Goal: Information Seeking & Learning: Check status

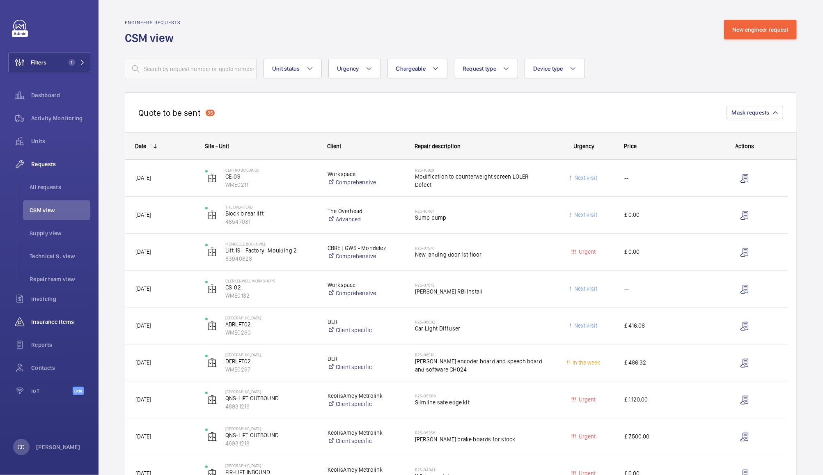
click at [53, 321] on span "Insurance items" at bounding box center [60, 322] width 59 height 8
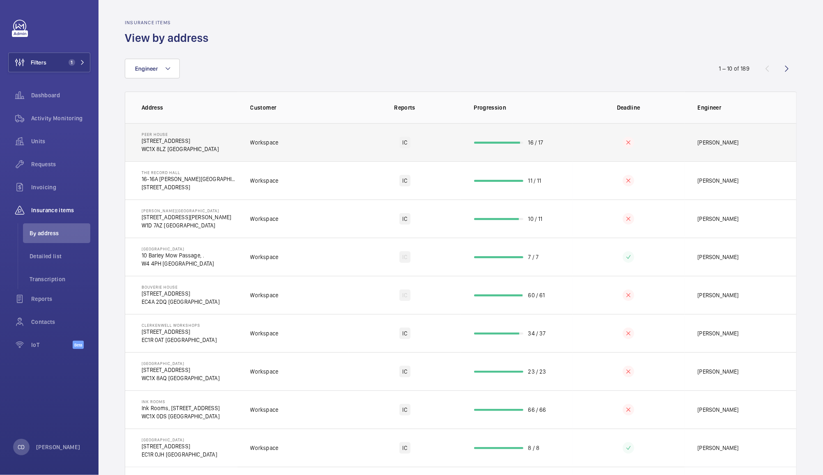
click at [502, 144] on td "16 / 17" at bounding box center [517, 142] width 112 height 38
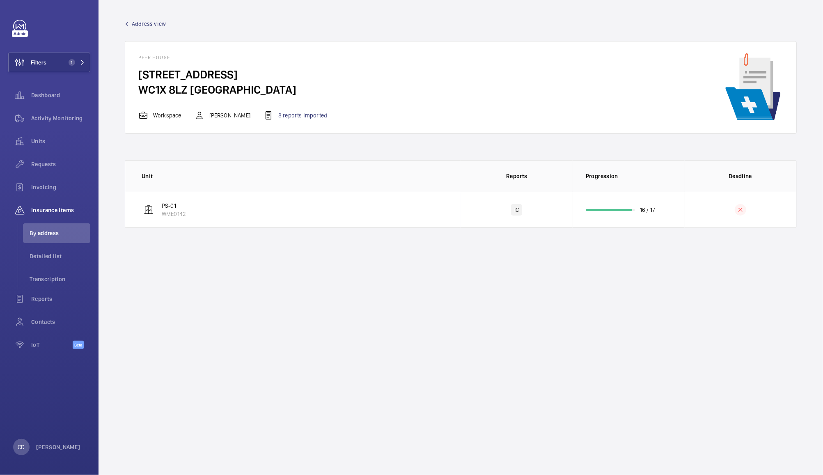
click at [53, 240] on li "By address" at bounding box center [56, 233] width 67 height 20
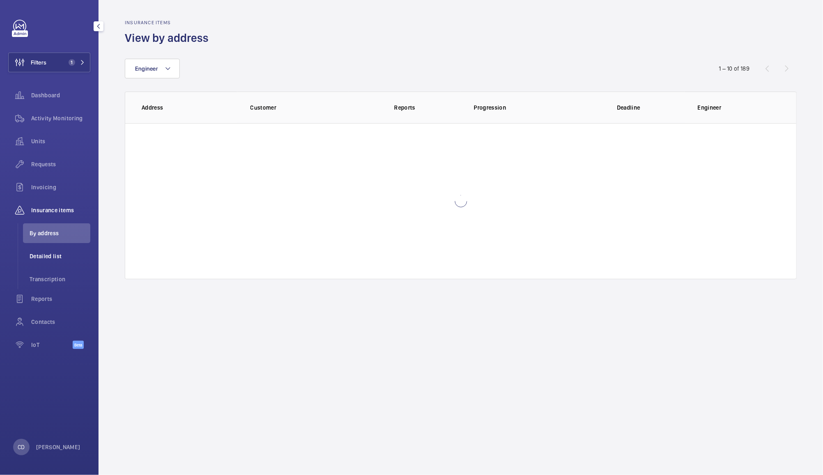
click at [41, 255] on span "Detailed list" at bounding box center [60, 256] width 61 height 8
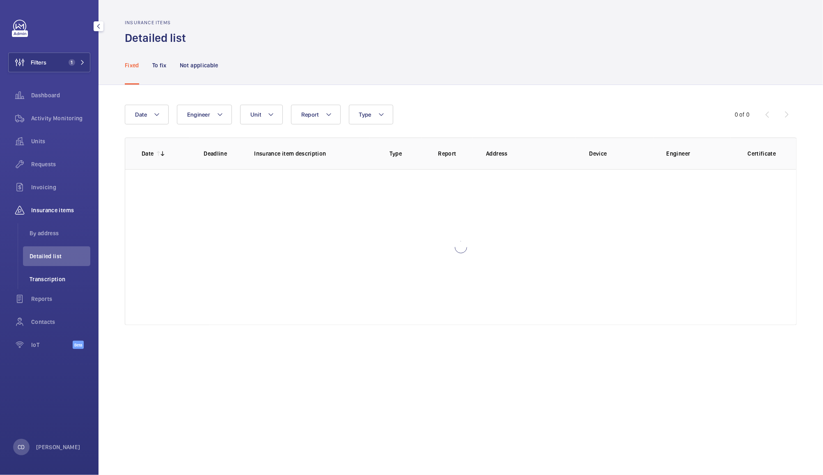
click at [54, 273] on li "Transcription" at bounding box center [56, 279] width 67 height 20
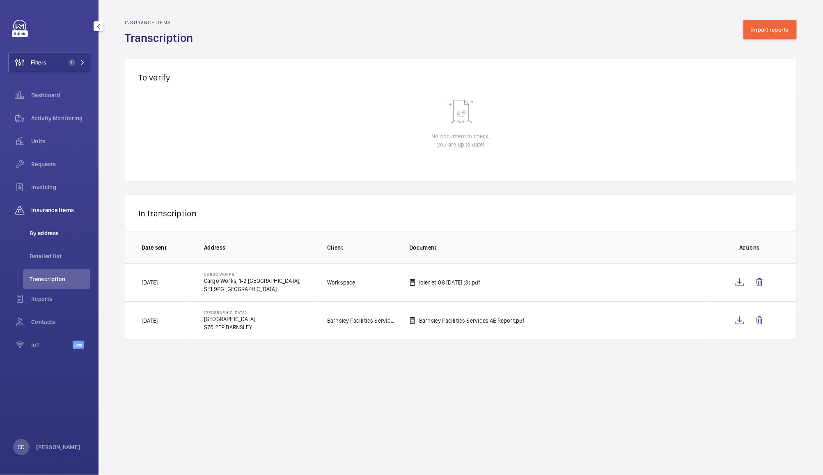
click at [43, 232] on span "By address" at bounding box center [60, 233] width 61 height 8
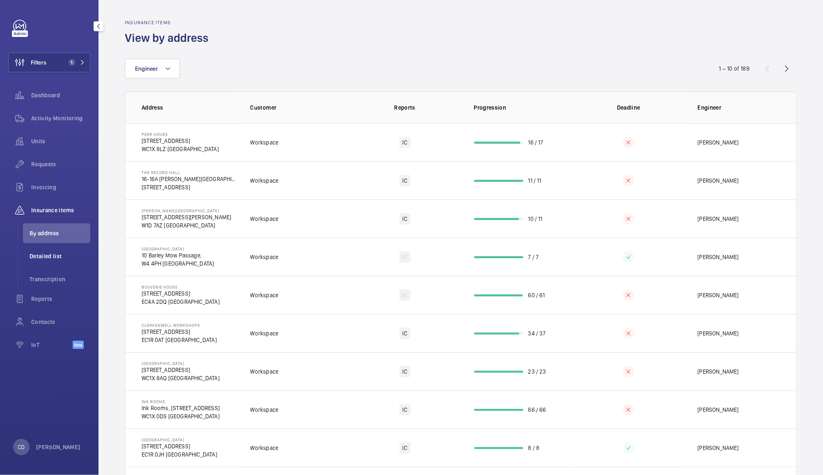
click at [60, 257] on span "Detailed list" at bounding box center [60, 256] width 61 height 8
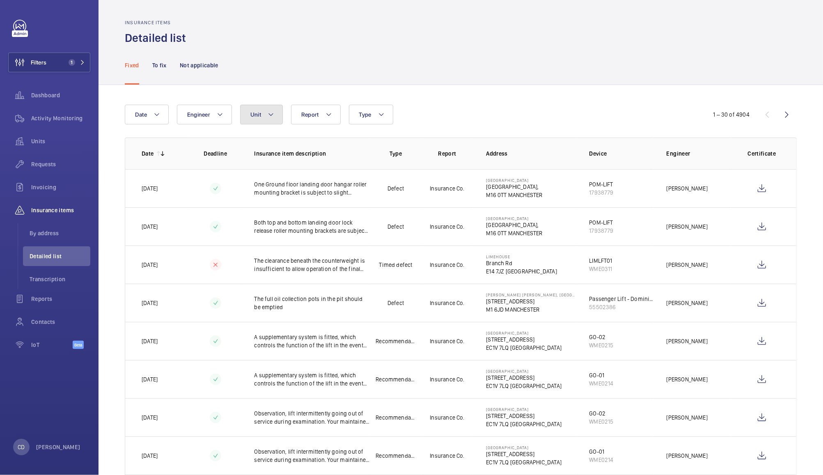
click at [259, 117] on span "Unit" at bounding box center [255, 114] width 11 height 7
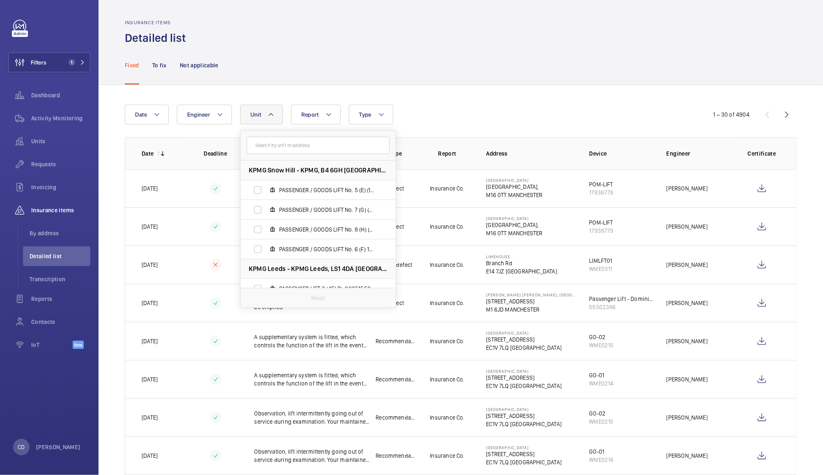
click at [259, 117] on span "Unit" at bounding box center [255, 114] width 11 height 7
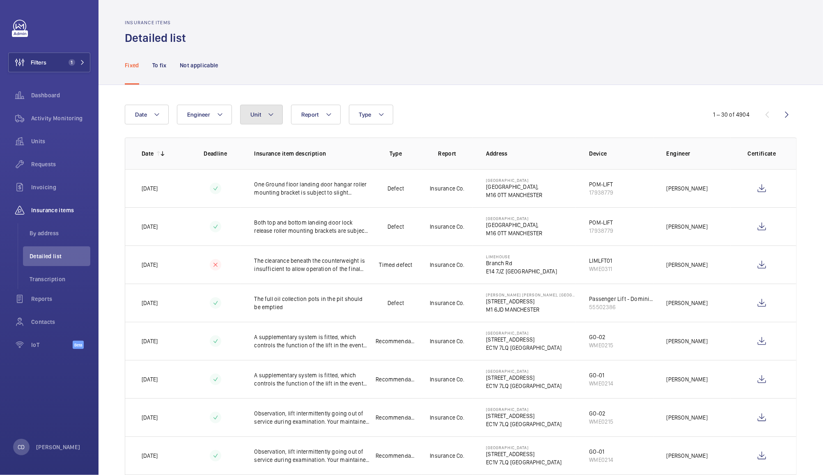
click at [259, 117] on span "Unit" at bounding box center [255, 114] width 11 height 7
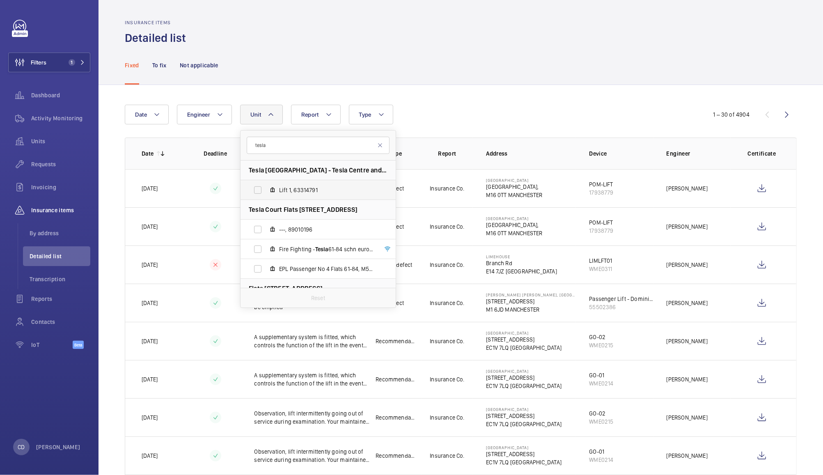
type input "tesla"
click at [256, 189] on label "Lift 1, 63314791" at bounding box center [312, 190] width 142 height 20
click at [256, 189] on input "Lift 1, 63314791" at bounding box center [258, 190] width 16 height 16
checkbox input "true"
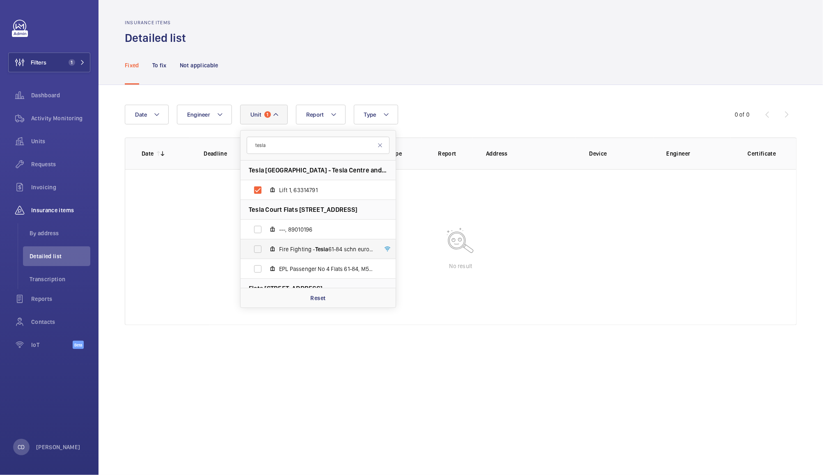
click at [256, 246] on label "Fire Fighting - Tesla 61-84 schn euro, M56046" at bounding box center [312, 249] width 142 height 20
click at [256, 246] on input "Fire Fighting - Tesla 61-84 schn euro, M56046" at bounding box center [258, 249] width 16 height 16
click at [259, 253] on label "Fire Fighting - Tesla 61-84 schn euro, M56046" at bounding box center [312, 249] width 142 height 20
click at [259, 253] on input "Fire Fighting - Tesla 61-84 schn euro, M56046" at bounding box center [258, 249] width 16 height 16
checkbox input "false"
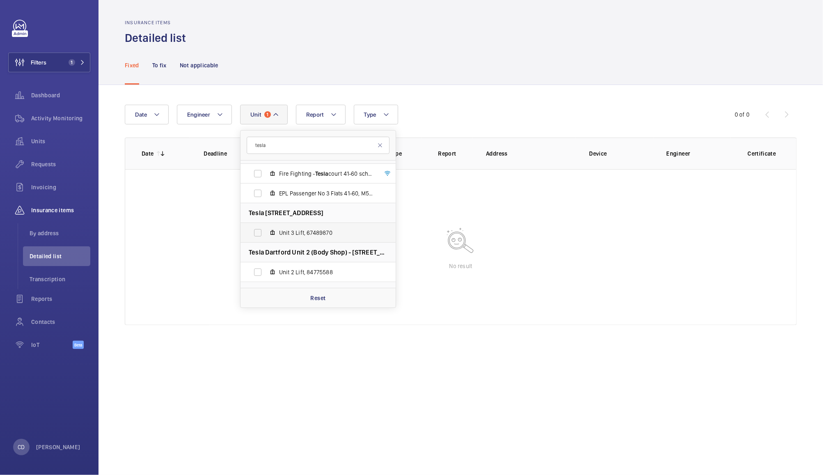
click at [259, 233] on label "Unit 3 Lift, 67489870" at bounding box center [312, 233] width 142 height 20
click at [259, 233] on input "Unit 3 Lift, 67489870" at bounding box center [258, 232] width 16 height 16
checkbox input "true"
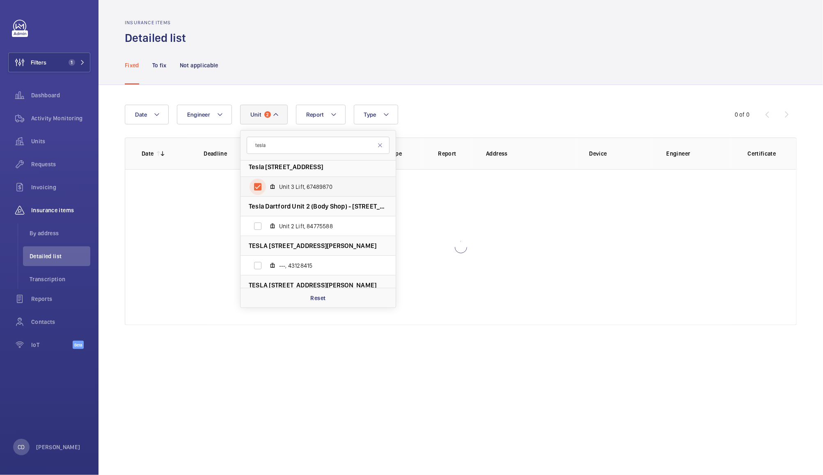
scroll to position [302, 0]
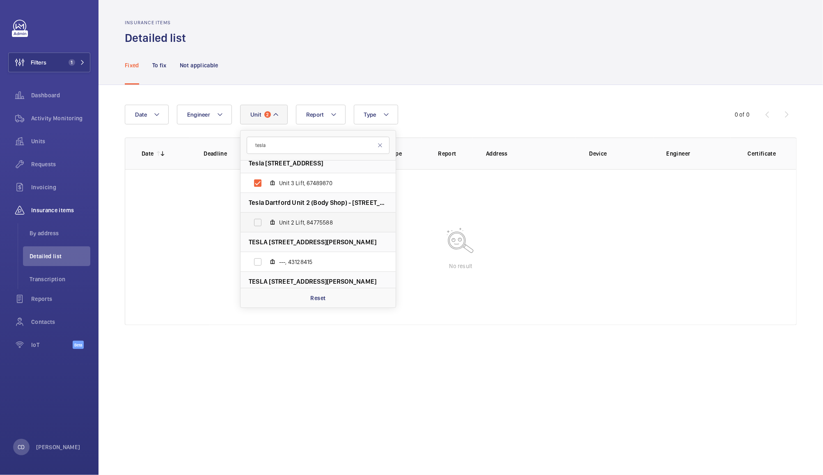
click at [259, 226] on label "Unit 2 Lift, 84775588" at bounding box center [312, 223] width 142 height 20
click at [259, 226] on input "Unit 2 Lift, 84775588" at bounding box center [258, 222] width 16 height 16
checkbox input "true"
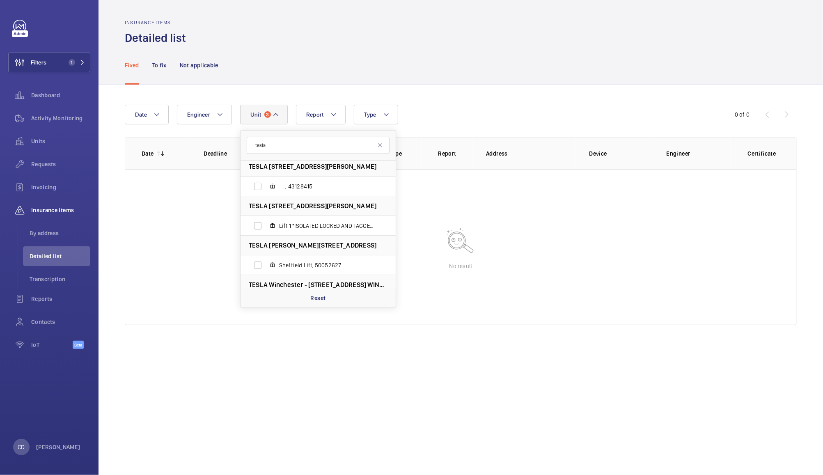
scroll to position [381, 0]
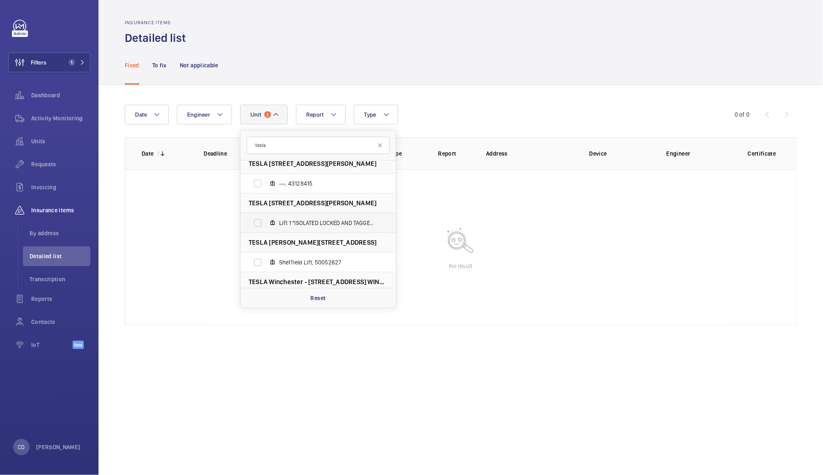
click at [256, 221] on label "Lift 1 *ISOLATED LOCKED AND TAGGED OUT*, 28586968" at bounding box center [312, 223] width 142 height 20
click at [256, 221] on input "Lift 1 *ISOLATED LOCKED AND TAGGED OUT*, 28586968" at bounding box center [258, 223] width 16 height 16
checkbox input "true"
click at [325, 206] on span "TESLA [STREET_ADDRESS][PERSON_NAME]" at bounding box center [313, 203] width 128 height 9
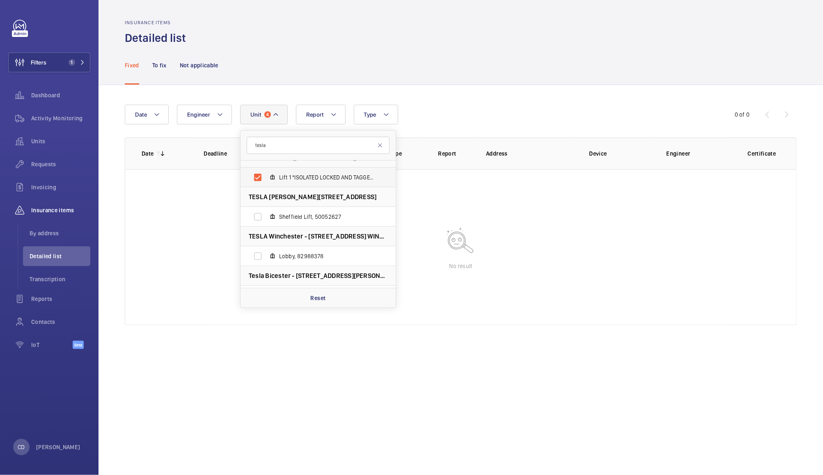
scroll to position [429, 0]
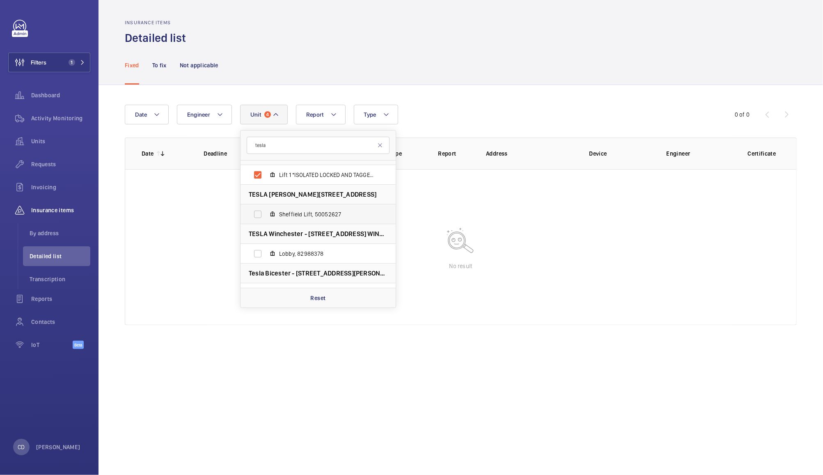
click at [259, 213] on label "Sheffield Lift, 50052627" at bounding box center [312, 214] width 142 height 20
click at [259, 213] on input "Sheffield Lift, 50052627" at bounding box center [258, 214] width 16 height 16
checkbox input "true"
click at [260, 247] on label "Lobby, 82988378" at bounding box center [312, 254] width 142 height 20
click at [260, 247] on input "Lobby, 82988378" at bounding box center [258, 253] width 16 height 16
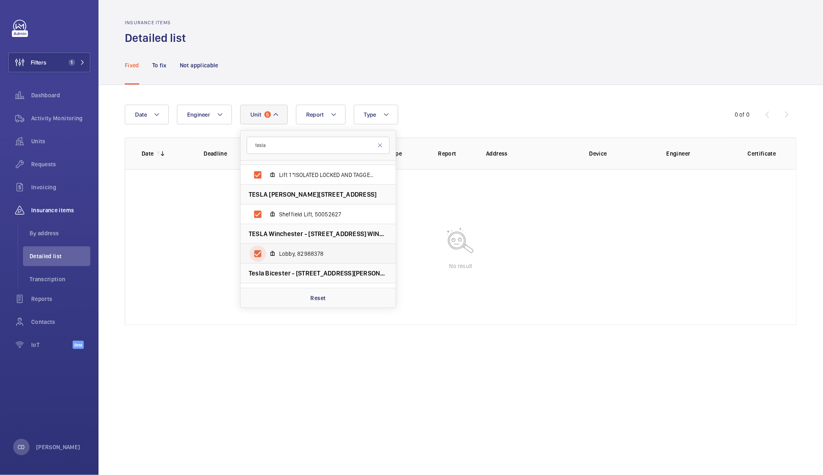
checkbox input "true"
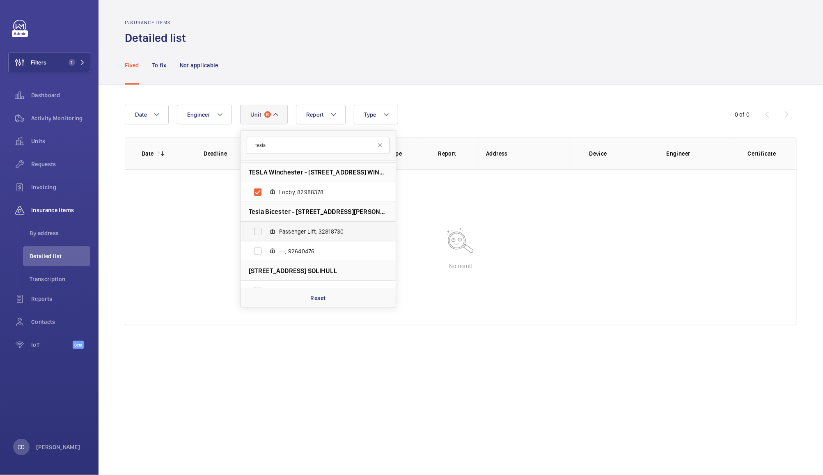
click at [259, 229] on label "Passenger Lift, 32818730" at bounding box center [312, 232] width 142 height 20
click at [259, 229] on input "Passenger Lift, 32818730" at bounding box center [258, 231] width 16 height 16
checkbox input "true"
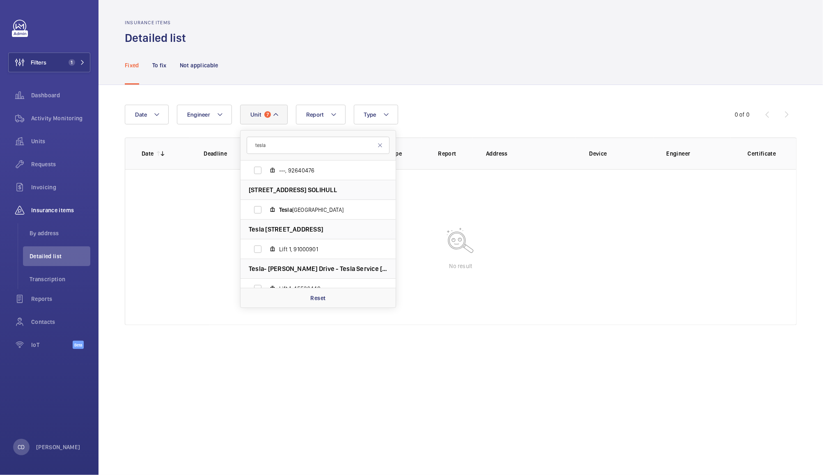
scroll to position [577, 0]
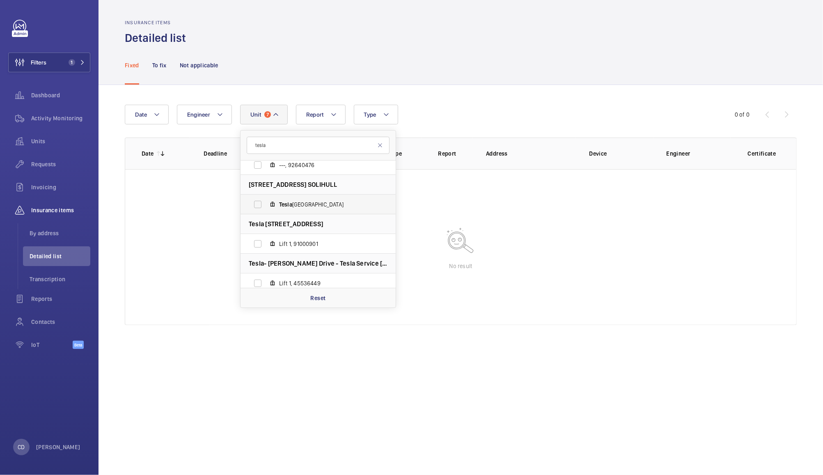
click at [261, 204] on label "Tesla [GEOGRAPHIC_DATA]" at bounding box center [312, 205] width 142 height 20
click at [261, 204] on input "Tesla [GEOGRAPHIC_DATA]" at bounding box center [258, 204] width 16 height 16
click at [325, 206] on span "Tesla [GEOGRAPHIC_DATA]" at bounding box center [326, 204] width 95 height 8
click at [266, 206] on input "Tesla [GEOGRAPHIC_DATA]" at bounding box center [258, 204] width 16 height 16
click at [325, 206] on span "Tesla [GEOGRAPHIC_DATA]" at bounding box center [326, 204] width 95 height 8
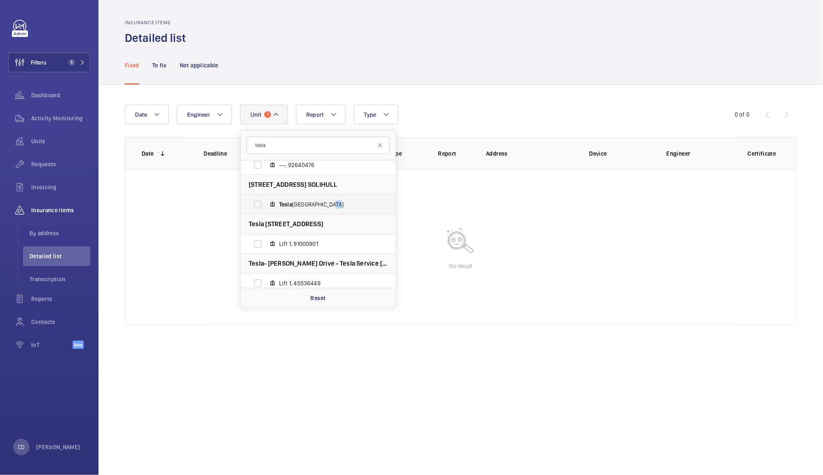
click at [266, 206] on input "Tesla [GEOGRAPHIC_DATA]" at bounding box center [258, 204] width 16 height 16
checkbox input "true"
click at [261, 244] on label "Lift 1, 91000901" at bounding box center [312, 244] width 142 height 20
click at [261, 244] on input "Lift 1, 91000901" at bounding box center [258, 244] width 16 height 16
checkbox input "true"
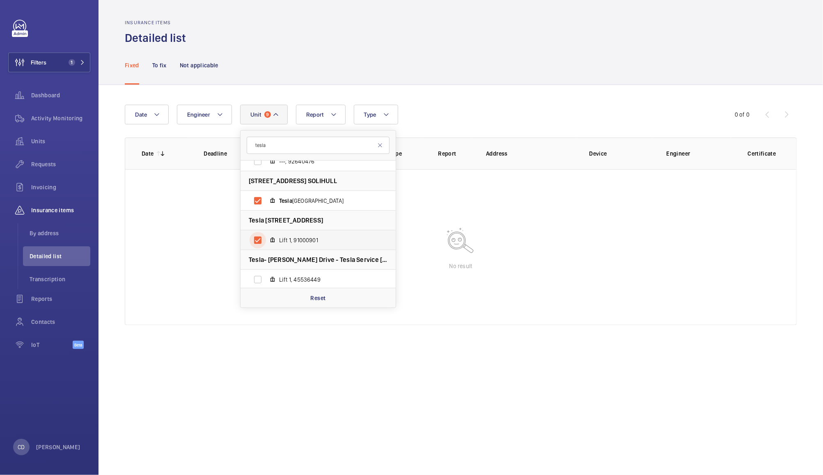
scroll to position [582, 0]
click at [260, 270] on label "Lift 1, 45536449" at bounding box center [312, 278] width 142 height 20
click at [260, 270] on input "Lift 1, 45536449" at bounding box center [258, 278] width 16 height 16
checkbox input "true"
click at [396, 73] on div "Fixed To fix Not applicable" at bounding box center [461, 65] width 672 height 39
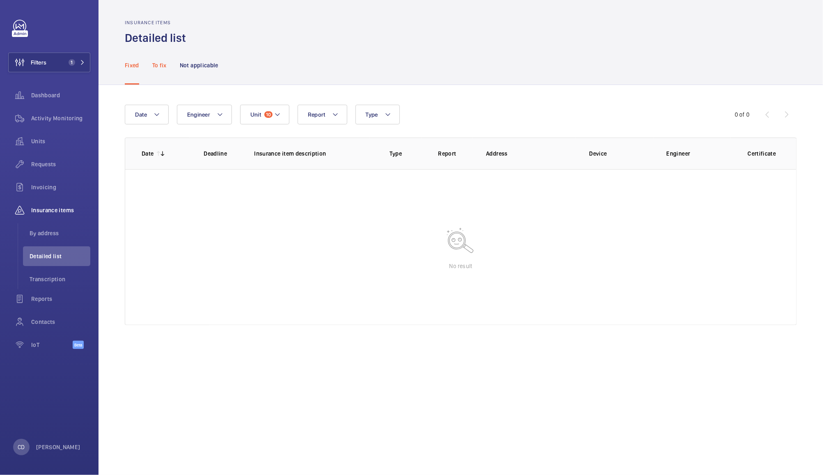
click at [161, 67] on p "To fix" at bounding box center [159, 65] width 14 height 8
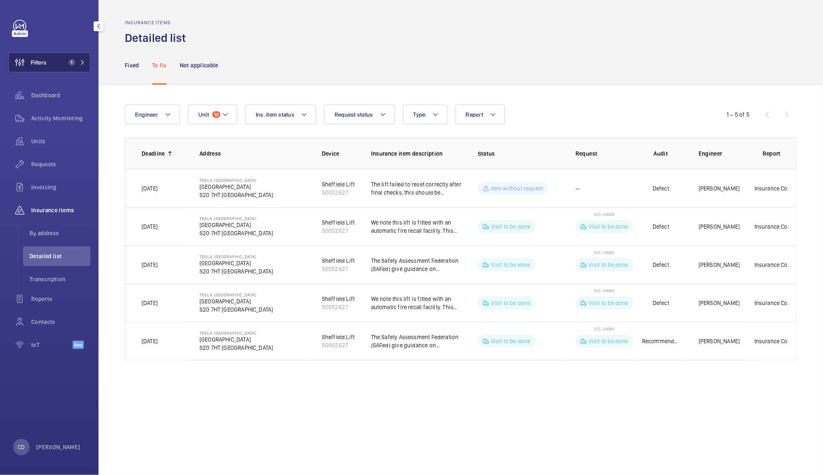
click at [50, 68] on button "Filters 1" at bounding box center [49, 63] width 82 height 20
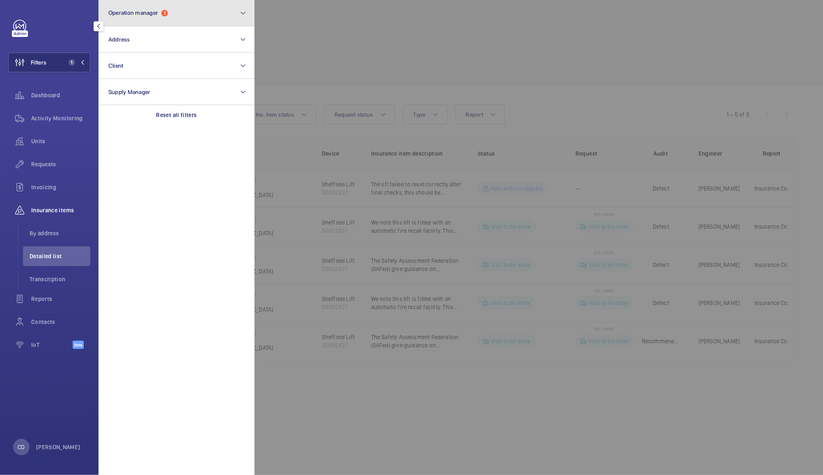
click at [163, 15] on span "1" at bounding box center [164, 13] width 7 height 7
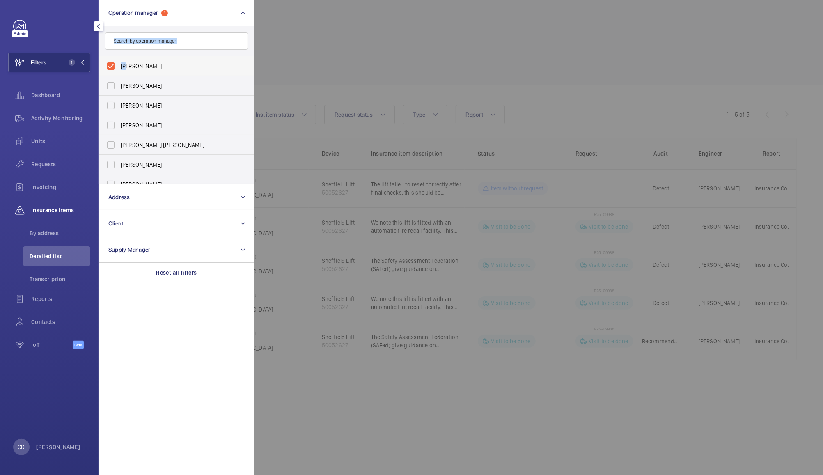
drag, startPoint x: 137, startPoint y: 55, endPoint x: 126, endPoint y: 62, distance: 13.1
click at [126, 62] on div "[PERSON_NAME] [PERSON_NAME] [PERSON_NAME] [PERSON_NAME] [PERSON_NAME] [PERSON_N…" at bounding box center [176, 105] width 156 height 158
click at [126, 62] on span "[PERSON_NAME]" at bounding box center [177, 66] width 113 height 8
click at [119, 62] on input "[PERSON_NAME]" at bounding box center [111, 66] width 16 height 16
checkbox input "false"
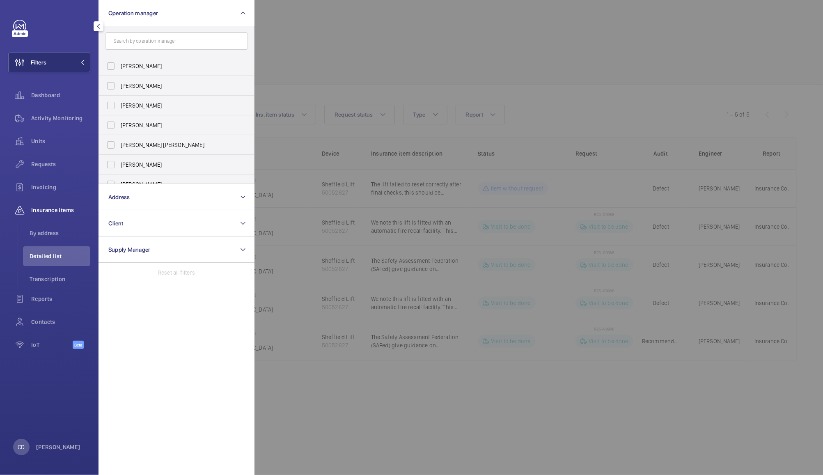
click at [299, 37] on div at bounding box center [665, 237] width 823 height 475
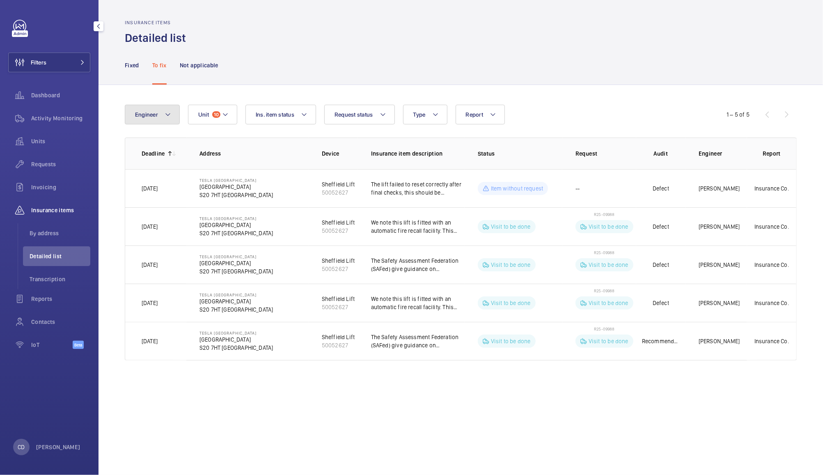
click at [144, 116] on span "Engineer" at bounding box center [146, 114] width 23 height 7
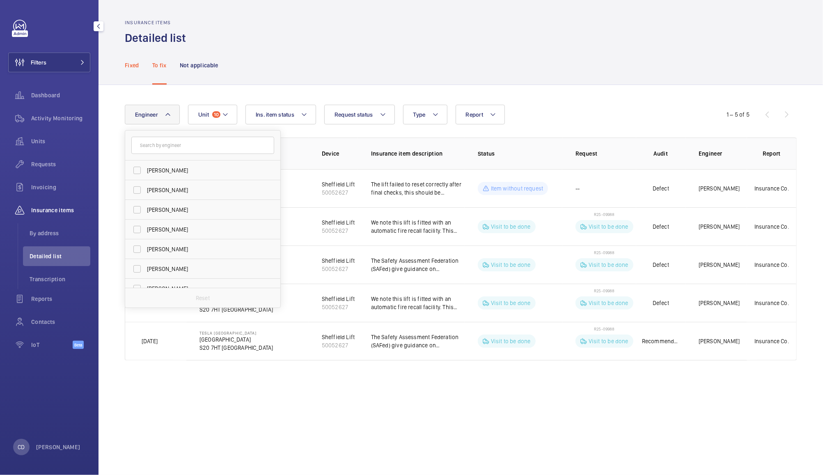
click at [136, 67] on p "Fixed" at bounding box center [132, 65] width 14 height 8
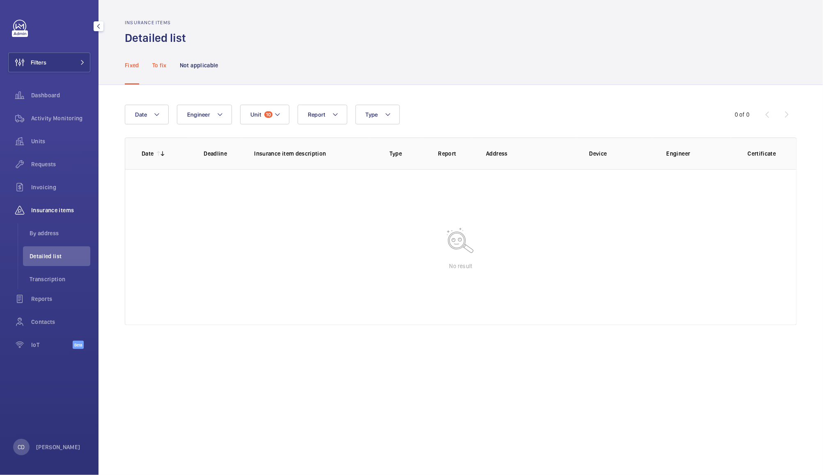
click at [158, 67] on p "To fix" at bounding box center [159, 65] width 14 height 8
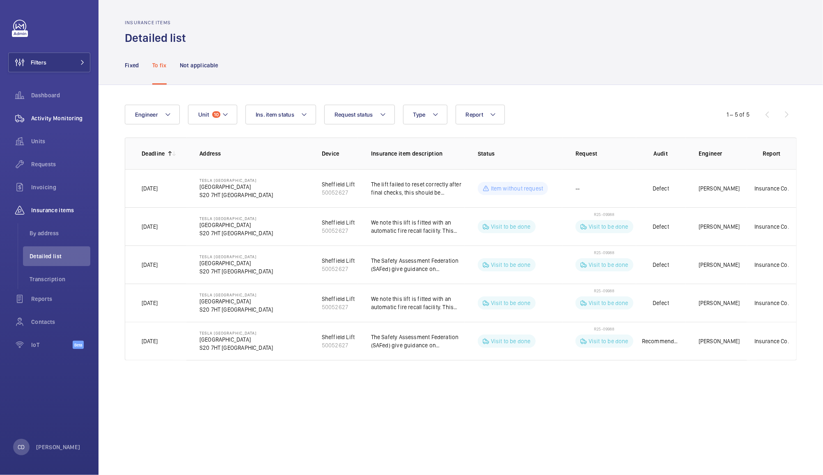
click at [52, 122] on span "Activity Monitoring" at bounding box center [60, 118] width 59 height 8
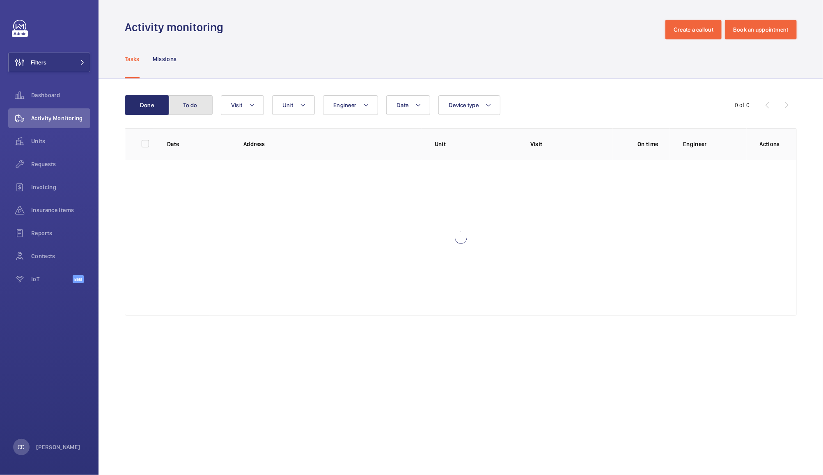
click at [190, 102] on button "To do" at bounding box center [190, 105] width 44 height 20
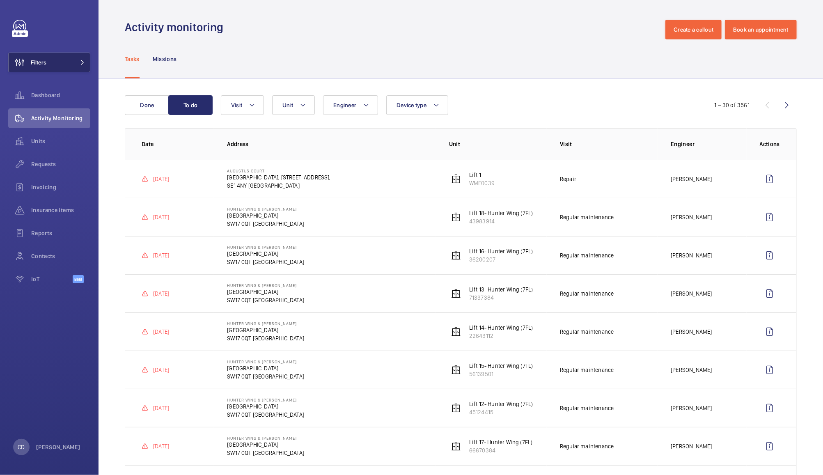
click at [66, 60] on button "Filters" at bounding box center [49, 63] width 82 height 20
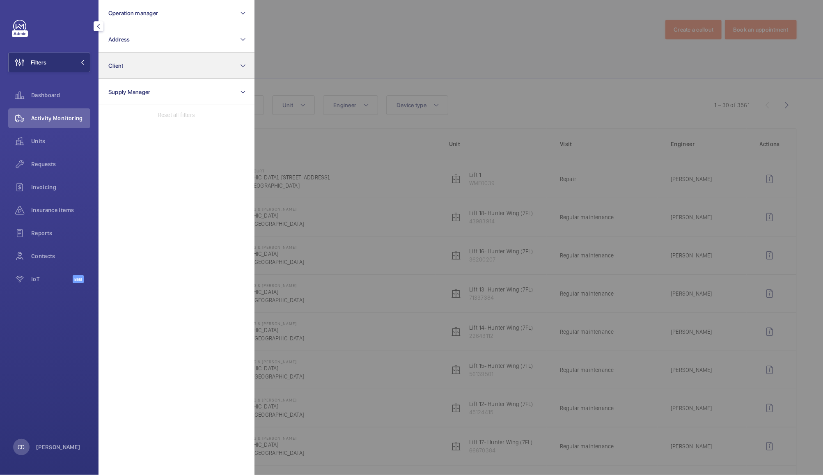
click at [172, 72] on button "Client" at bounding box center [176, 66] width 156 height 26
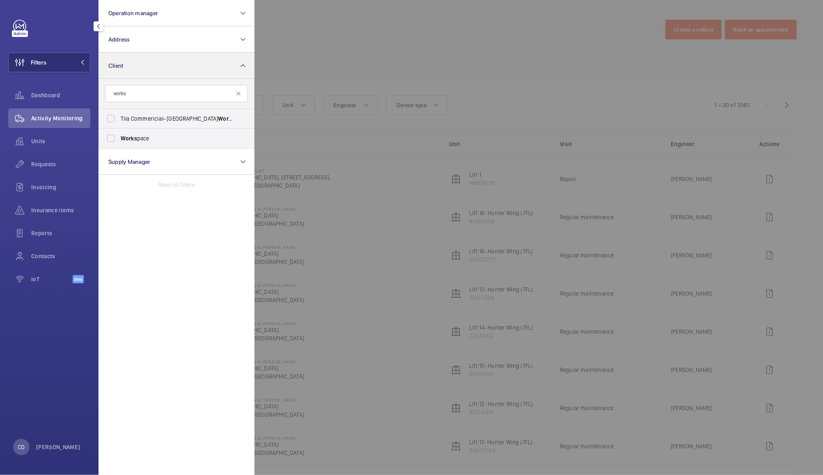
type input "works"
click at [168, 140] on span "Works pace" at bounding box center [177, 138] width 113 height 8
click at [119, 140] on input "Works pace" at bounding box center [111, 138] width 16 height 16
checkbox input "true"
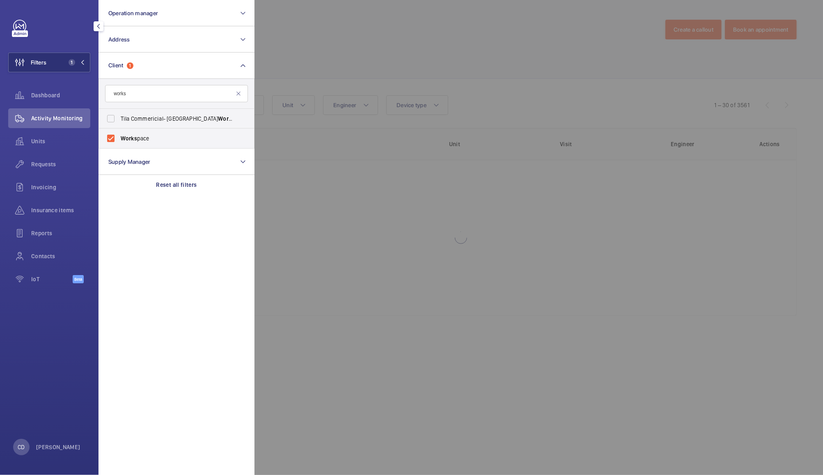
click at [342, 45] on div at bounding box center [665, 237] width 823 height 475
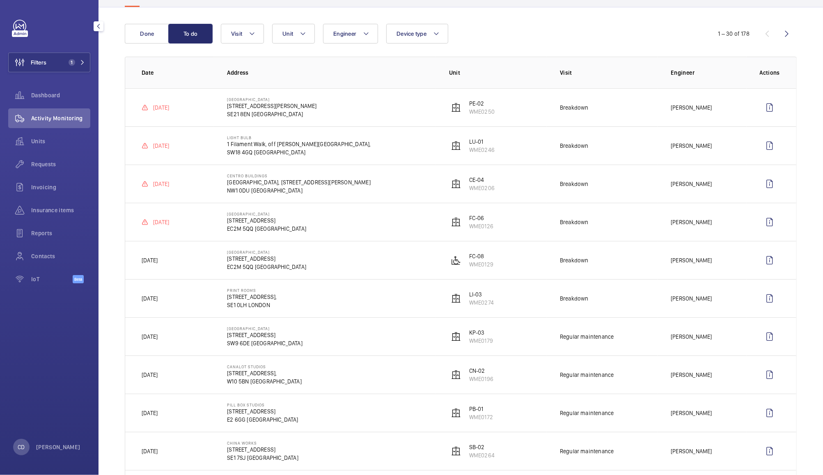
scroll to position [74, 0]
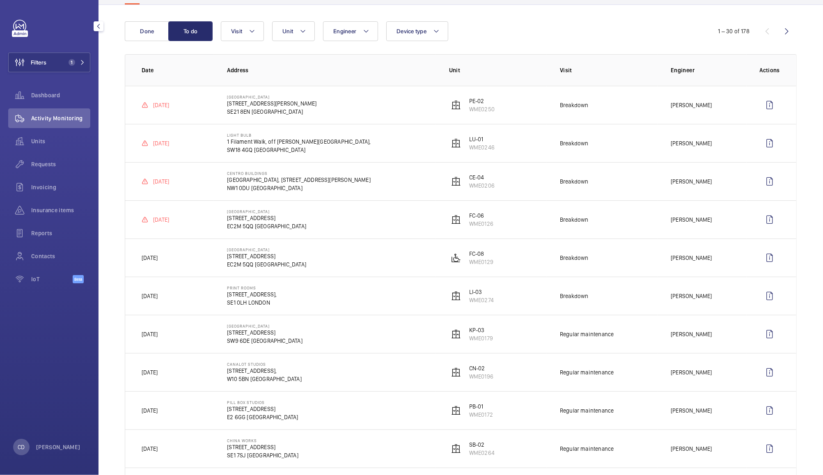
click at [330, 295] on td "Print Rooms [STREET_ADDRESS]" at bounding box center [325, 296] width 222 height 38
click at [683, 295] on p "[PERSON_NAME]" at bounding box center [691, 296] width 41 height 8
click at [298, 33] on button "Unit" at bounding box center [293, 31] width 43 height 20
type input "li-03"
click at [344, 106] on span "LI-03 , WME0274" at bounding box center [358, 107] width 95 height 8
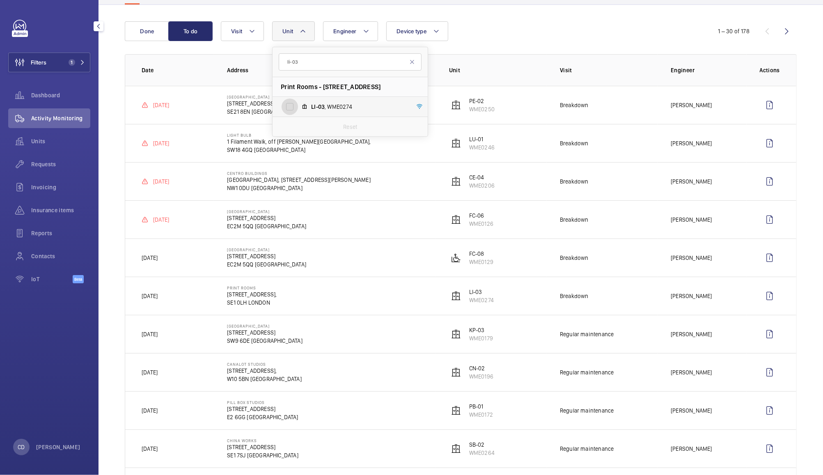
click at [298, 106] on input "LI-03 , WME0274" at bounding box center [290, 106] width 16 height 16
checkbox input "true"
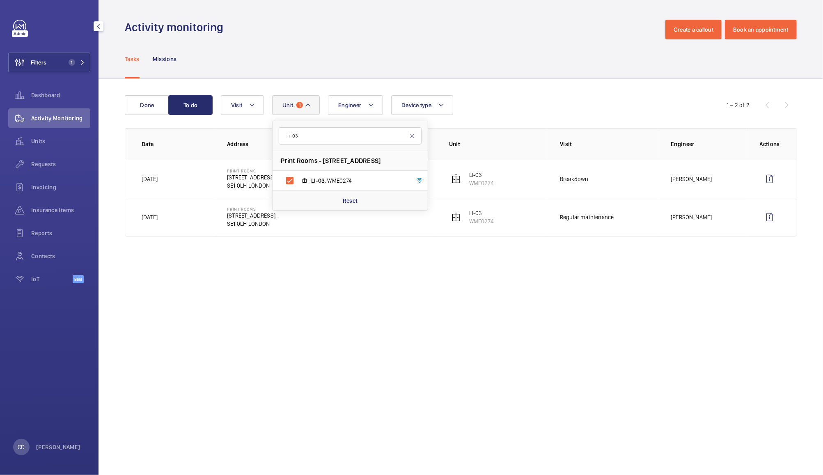
click at [506, 29] on div "Activity monitoring Create a callout Book an appointment" at bounding box center [461, 30] width 672 height 20
click at [144, 106] on button "Done" at bounding box center [147, 105] width 44 height 20
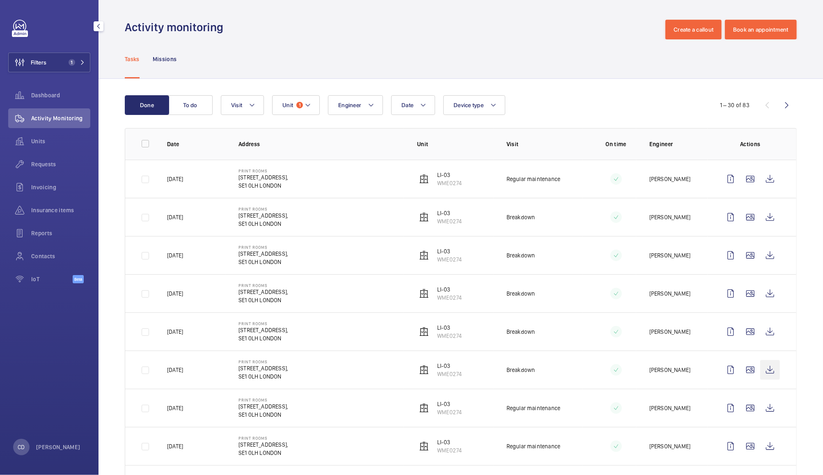
click at [763, 372] on wm-front-icon-button at bounding box center [770, 370] width 20 height 20
click at [760, 329] on wm-front-icon-button at bounding box center [770, 332] width 20 height 20
click at [761, 295] on wm-front-icon-button at bounding box center [770, 294] width 20 height 20
click at [763, 256] on wm-front-icon-button at bounding box center [770, 255] width 20 height 20
click at [762, 217] on wm-front-icon-button at bounding box center [770, 217] width 20 height 20
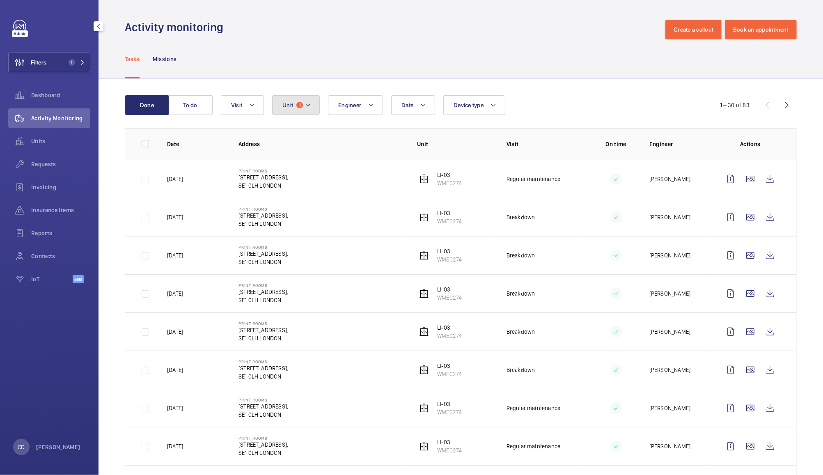
click at [299, 104] on span "1" at bounding box center [299, 105] width 7 height 7
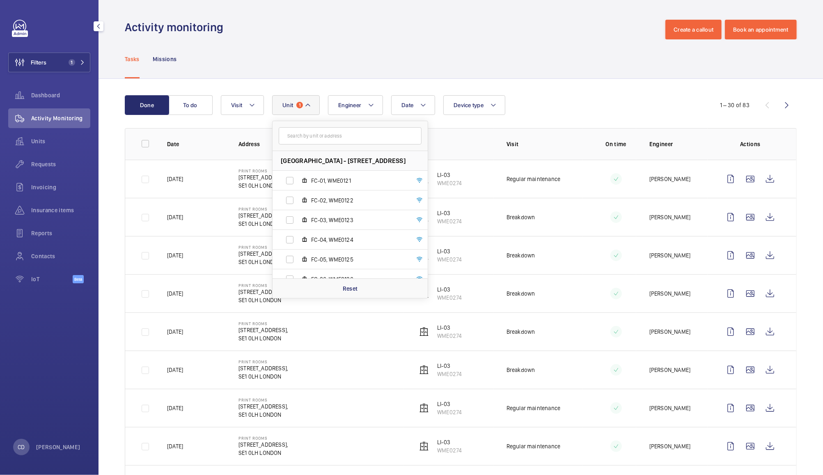
click at [344, 137] on input "text" at bounding box center [350, 135] width 143 height 17
type input "b"
click at [44, 59] on span "Filters" at bounding box center [39, 62] width 16 height 8
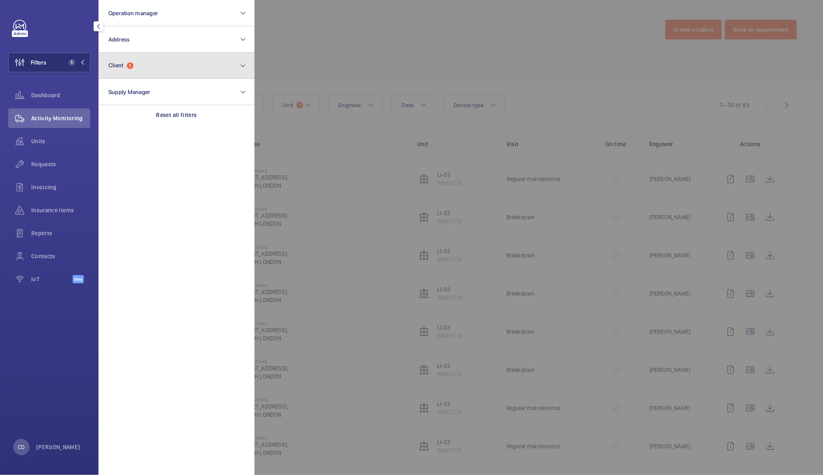
click at [177, 61] on button "Client 1" at bounding box center [176, 66] width 156 height 26
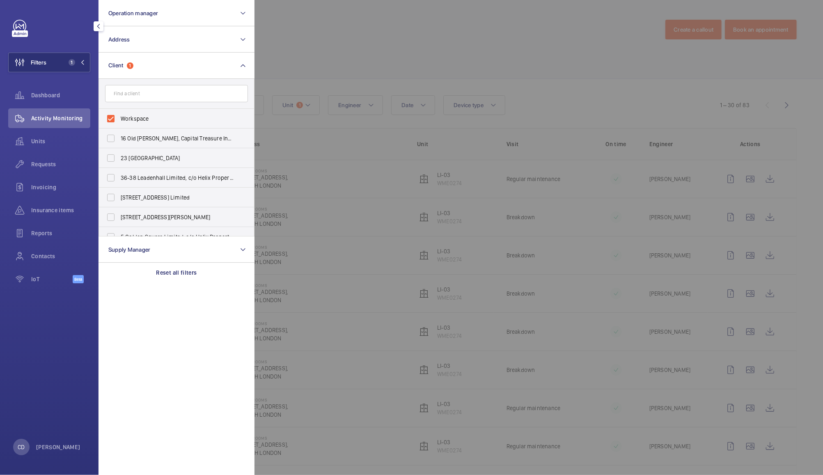
click at [188, 93] on input "text" at bounding box center [176, 93] width 143 height 17
click at [132, 117] on span "Workspace" at bounding box center [177, 119] width 113 height 8
click at [119, 117] on input "Workspace" at bounding box center [111, 118] width 16 height 16
checkbox input "false"
click at [190, 93] on input "text" at bounding box center [176, 93] width 143 height 17
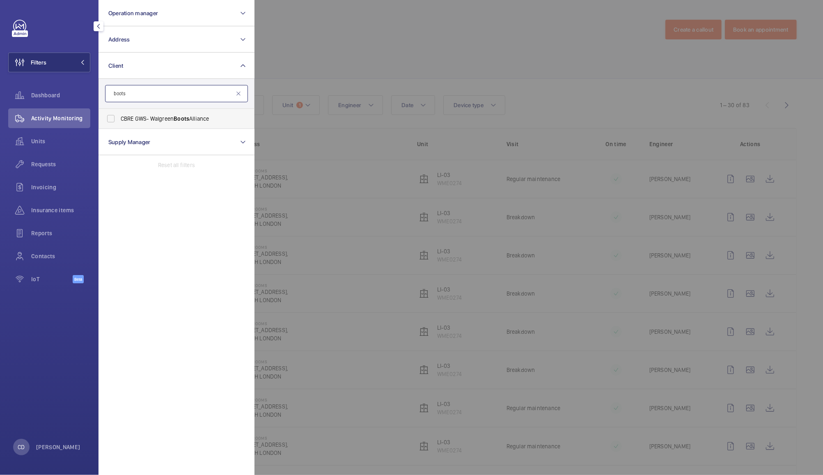
type input "boots"
click at [167, 118] on span "CBRE GWS- Walgreen Boots Alliance" at bounding box center [177, 119] width 113 height 8
click at [119, 118] on input "CBRE GWS- Walgreen Boots Alliance" at bounding box center [111, 118] width 16 height 16
checkbox input "true"
click at [328, 29] on div at bounding box center [665, 237] width 823 height 475
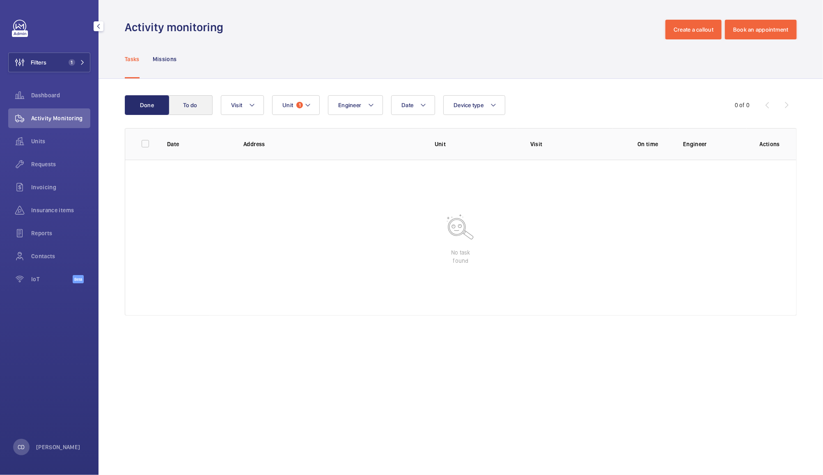
click at [197, 110] on button "To do" at bounding box center [190, 105] width 44 height 20
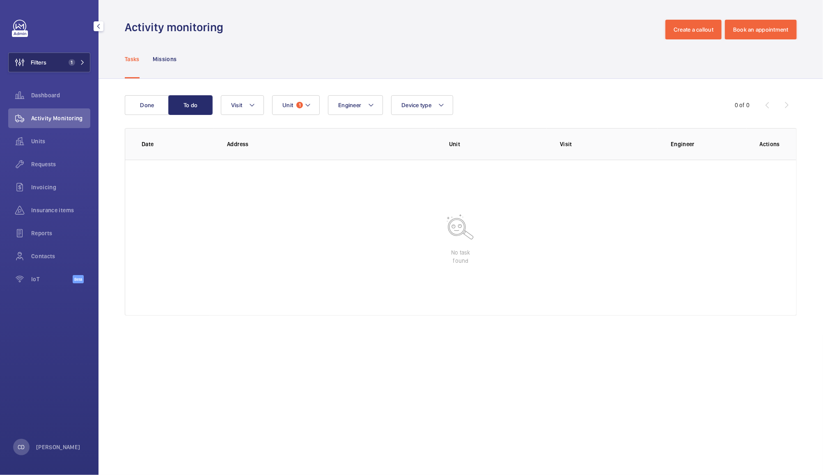
click at [82, 62] on mat-icon at bounding box center [82, 62] width 5 height 5
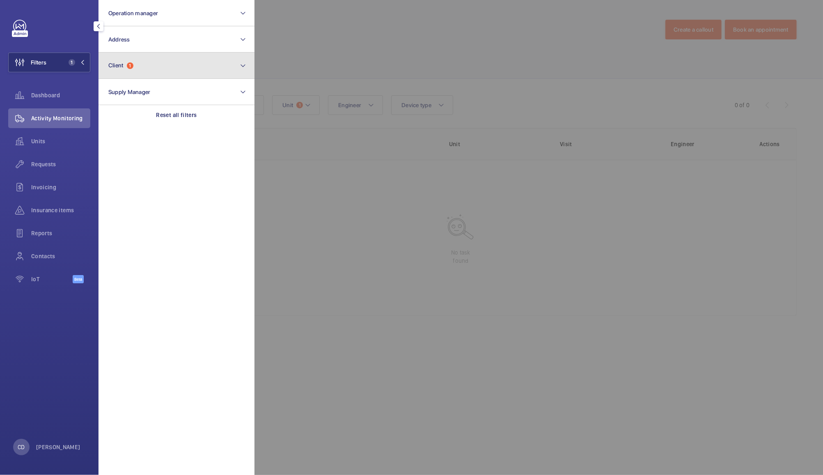
click at [192, 57] on button "Client 1" at bounding box center [176, 66] width 156 height 26
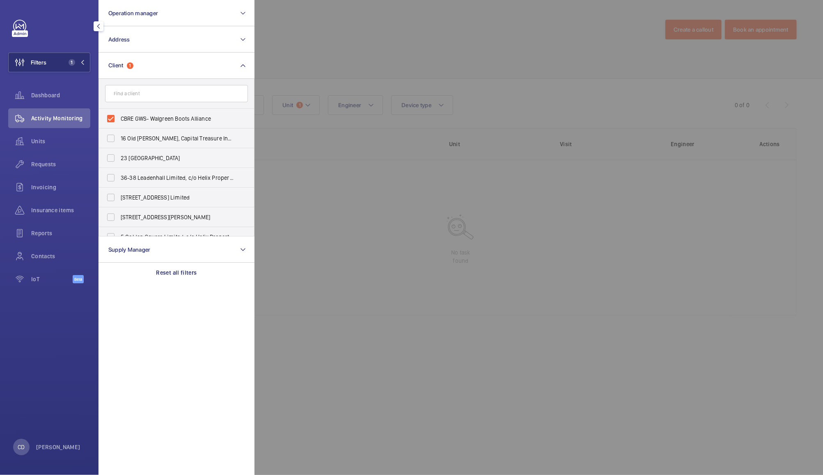
click at [333, 12] on div at bounding box center [665, 237] width 823 height 475
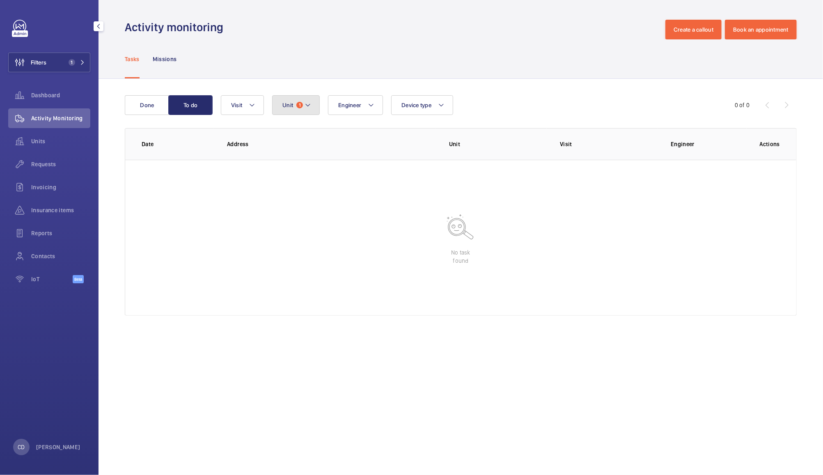
click at [307, 114] on button "Unit 1" at bounding box center [296, 105] width 48 height 20
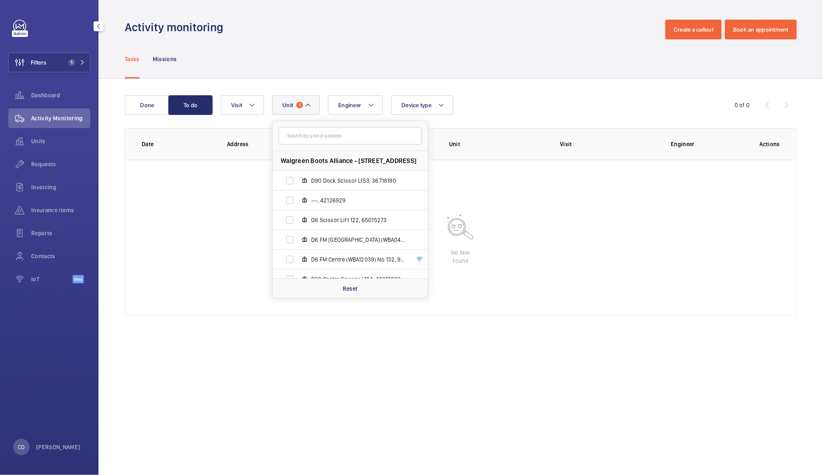
click at [353, 300] on wm-front-table-empty-state "No task found" at bounding box center [460, 238] width 671 height 156
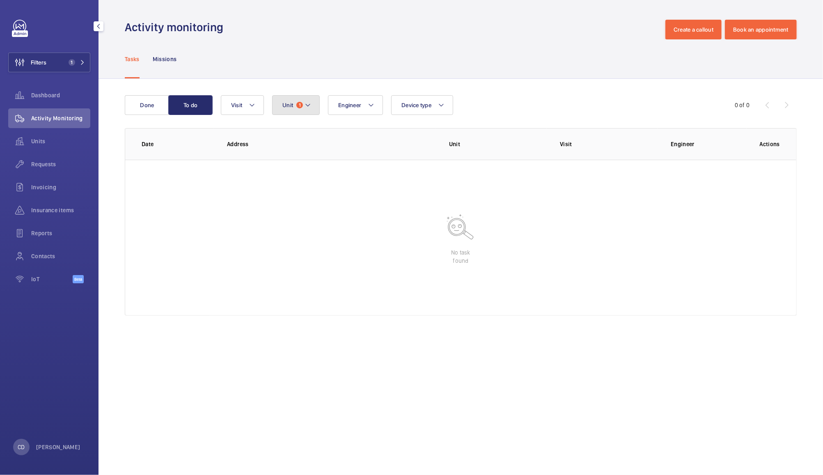
click at [300, 106] on span "1" at bounding box center [299, 105] width 7 height 7
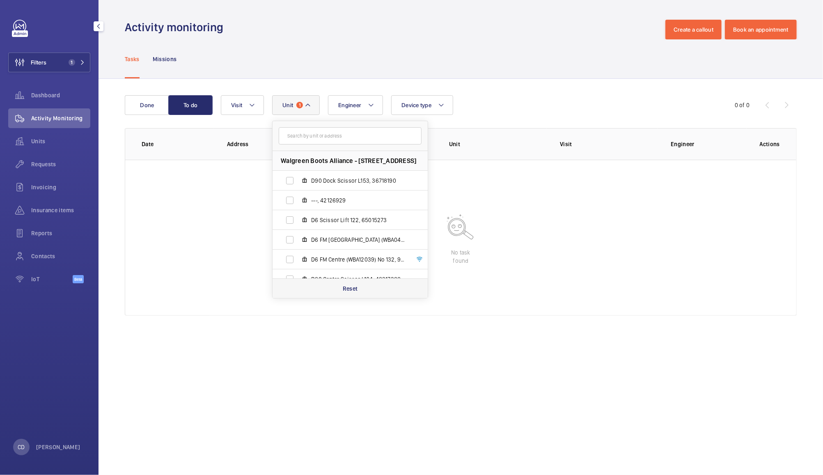
click at [353, 293] on div "Reset" at bounding box center [350, 288] width 155 height 20
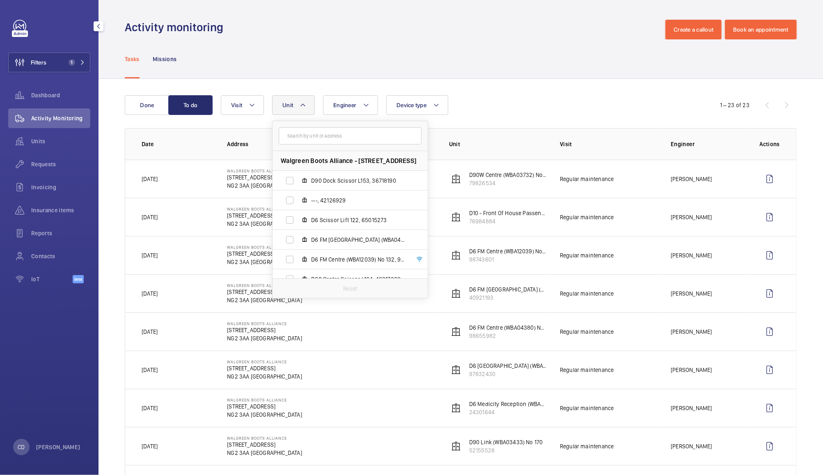
click at [417, 41] on div "Tasks Missions" at bounding box center [461, 58] width 672 height 39
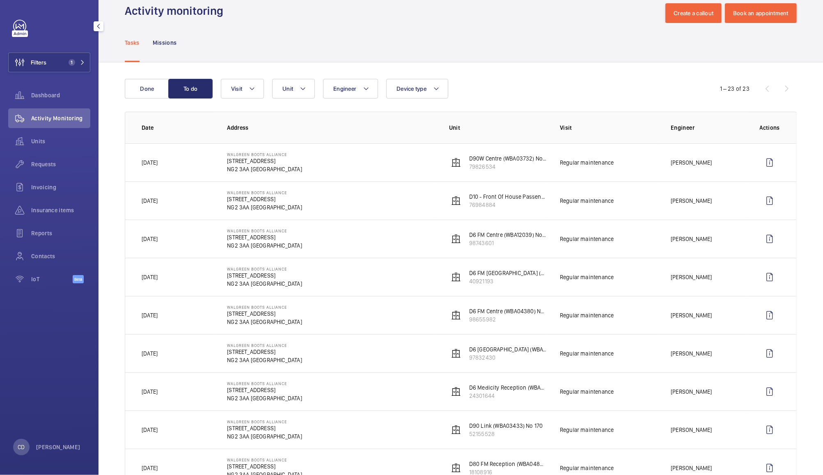
scroll to position [18, 0]
click at [144, 81] on button "Done" at bounding box center [147, 88] width 44 height 20
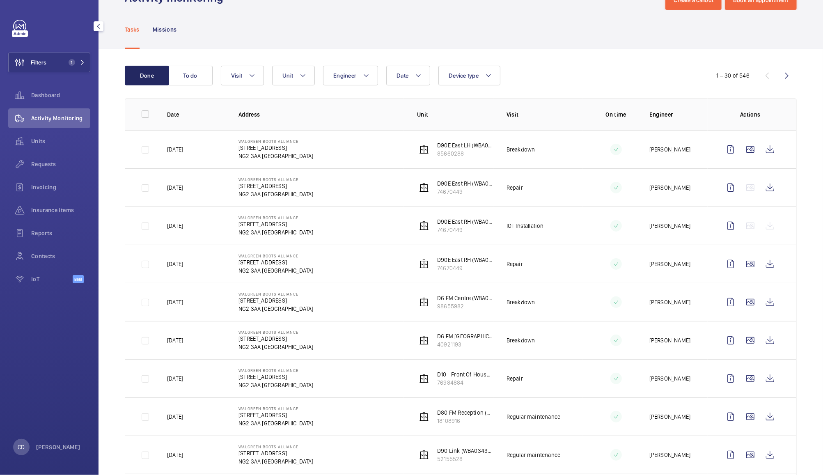
scroll to position [28, 0]
click at [556, 230] on td "IOT Installation" at bounding box center [537, 227] width 89 height 38
click at [762, 227] on div at bounding box center [750, 228] width 59 height 20
click at [722, 227] on wm-front-icon-button at bounding box center [731, 228] width 20 height 20
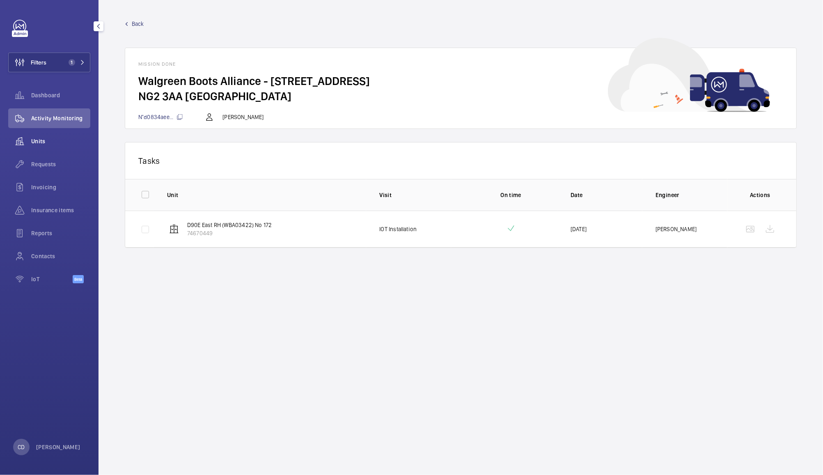
click at [36, 141] on span "Units" at bounding box center [60, 141] width 59 height 8
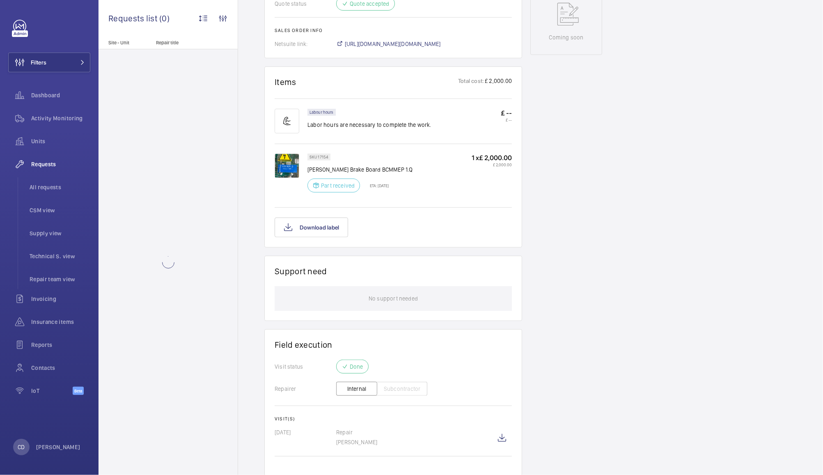
scroll to position [452, 0]
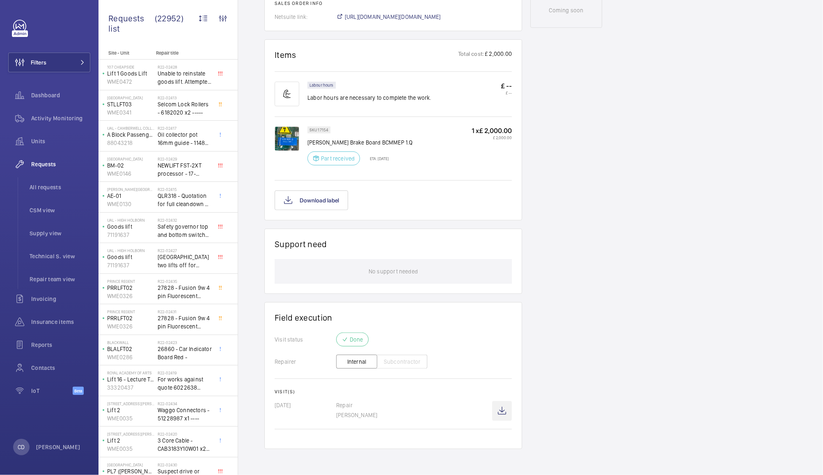
click at [503, 414] on wm-front-icon-button at bounding box center [502, 411] width 20 height 20
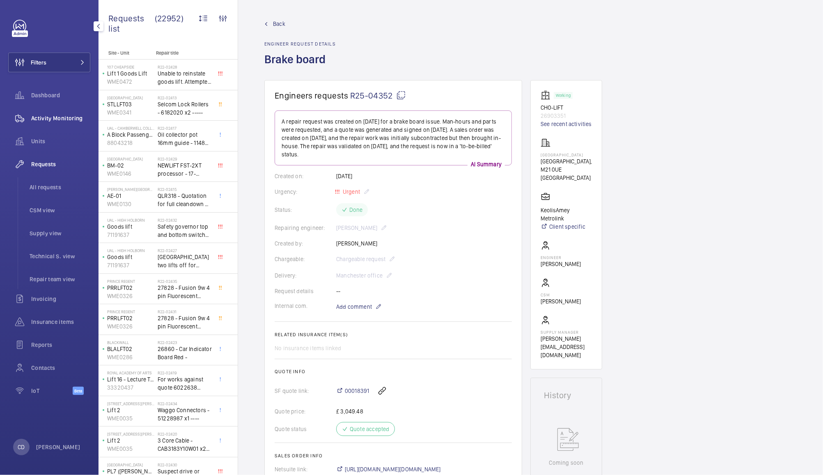
click at [50, 124] on div "Activity Monitoring" at bounding box center [49, 118] width 82 height 20
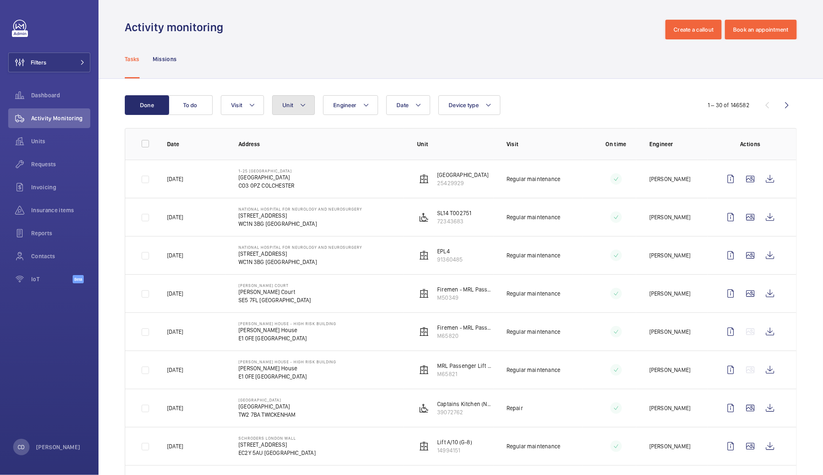
click at [297, 105] on button "Unit" at bounding box center [293, 105] width 43 height 20
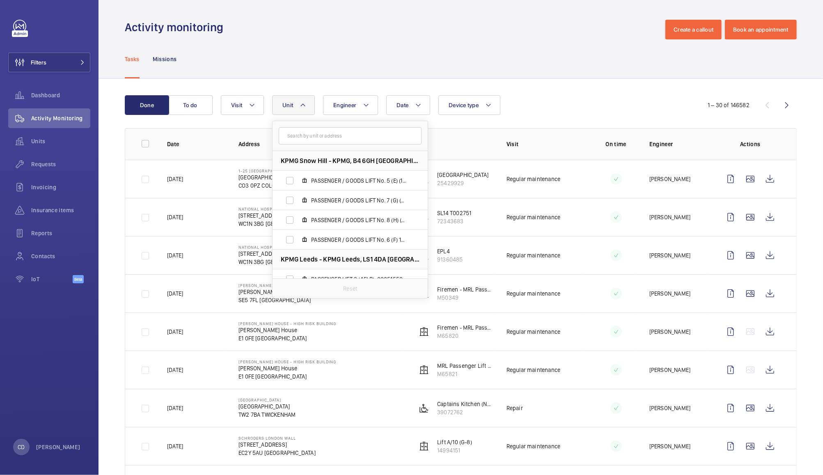
click at [340, 137] on input "text" at bounding box center [350, 135] width 143 height 17
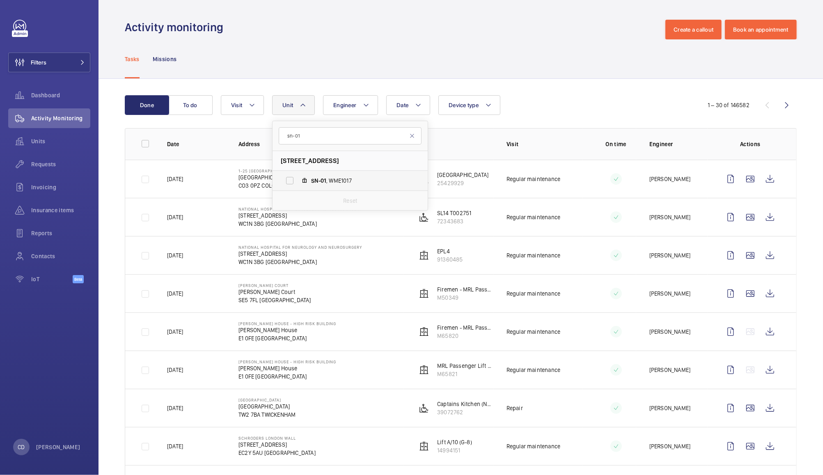
type input "sn-01"
click at [332, 172] on label "SN-01 , WME1017" at bounding box center [344, 181] width 142 height 20
click at [298, 172] on input "SN-01 , WME1017" at bounding box center [290, 180] width 16 height 16
checkbox input "true"
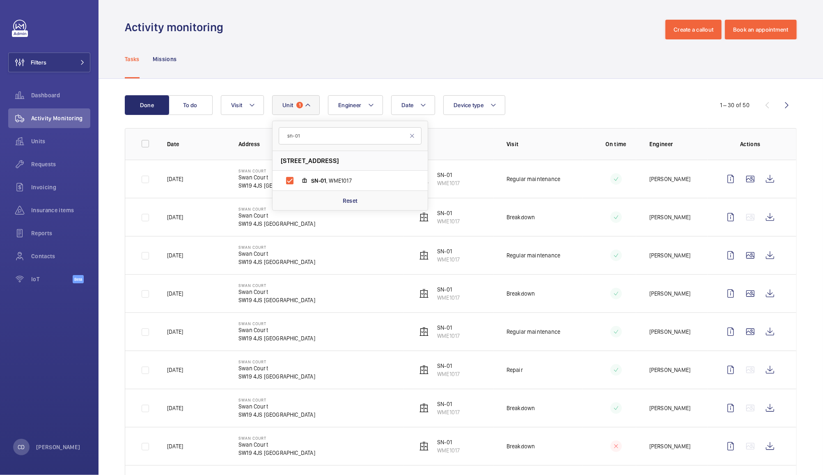
click at [394, 41] on div "Tasks Missions" at bounding box center [461, 58] width 672 height 39
click at [186, 109] on button "To do" at bounding box center [190, 105] width 44 height 20
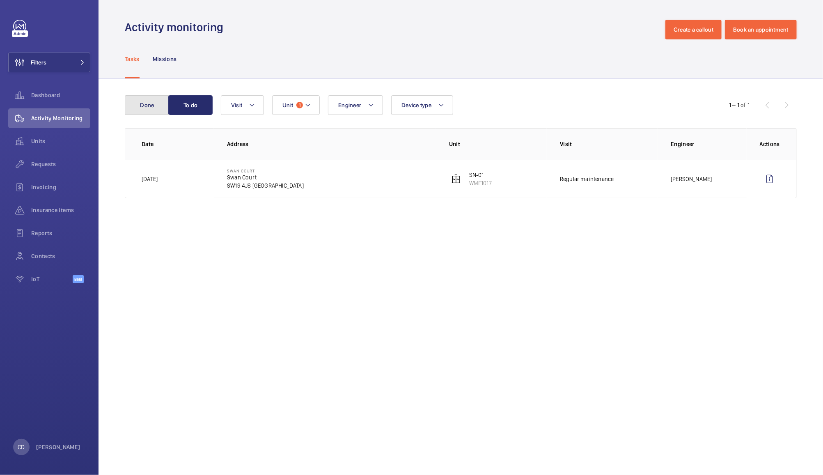
click at [157, 108] on button "Done" at bounding box center [147, 105] width 44 height 20
